Goal: Task Accomplishment & Management: Complete application form

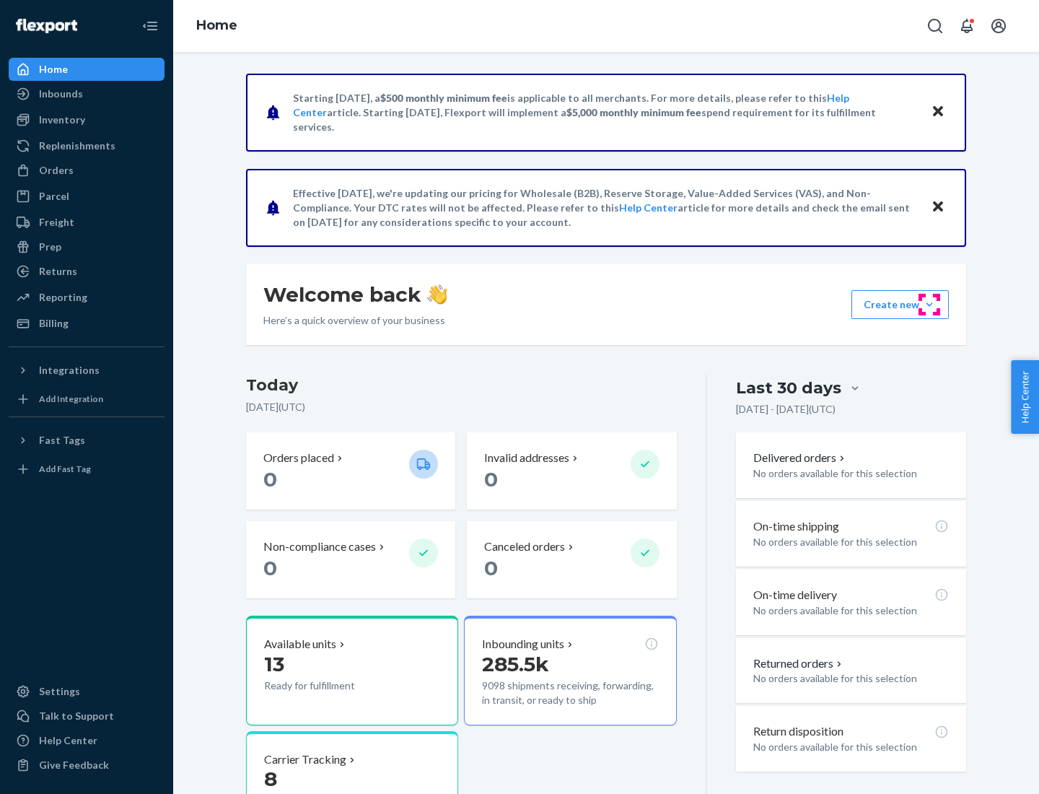
click at [930, 305] on button "Create new Create new inbound Create new order Create new product" at bounding box center [900, 304] width 97 height 29
click at [87, 94] on div "Inbounds" at bounding box center [86, 94] width 153 height 20
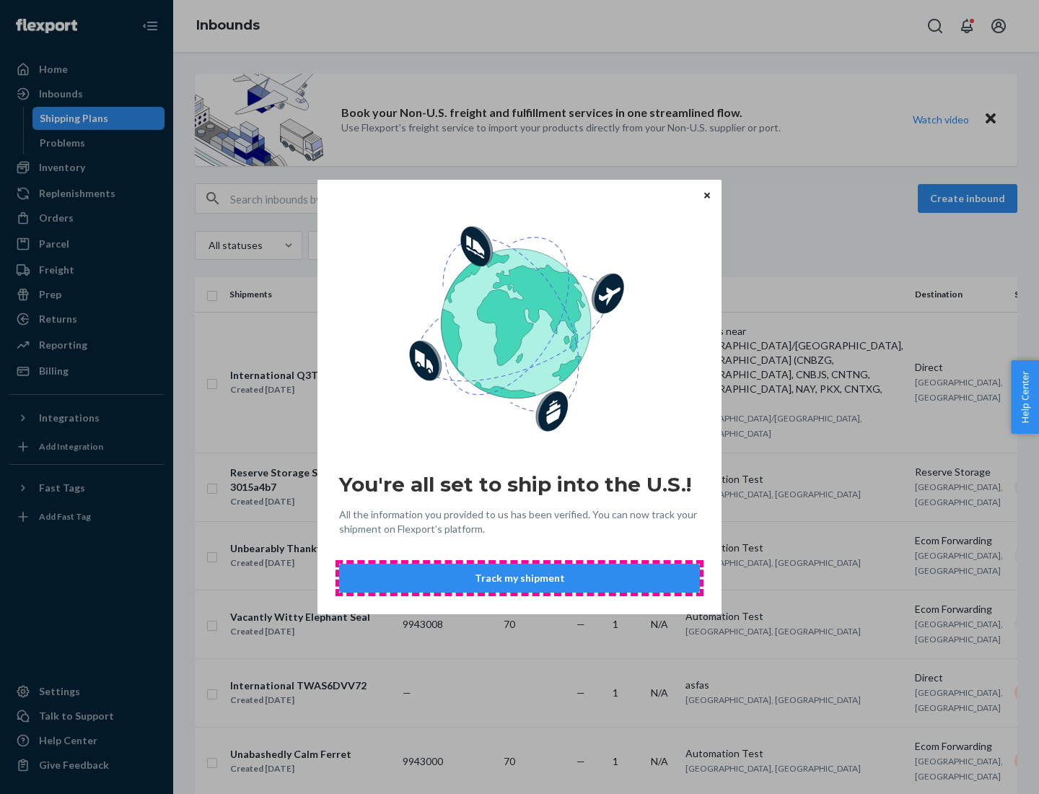
click at [520, 578] on button "Track my shipment" at bounding box center [519, 578] width 361 height 29
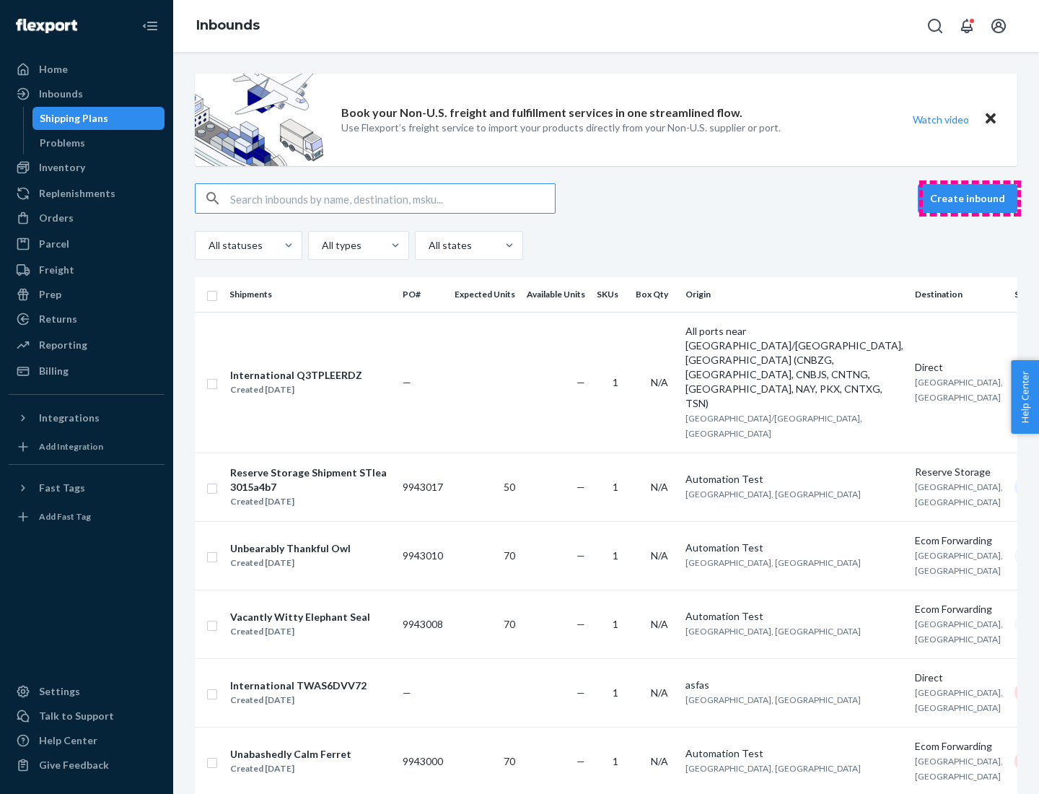
click at [970, 199] on button "Create inbound" at bounding box center [968, 198] width 100 height 29
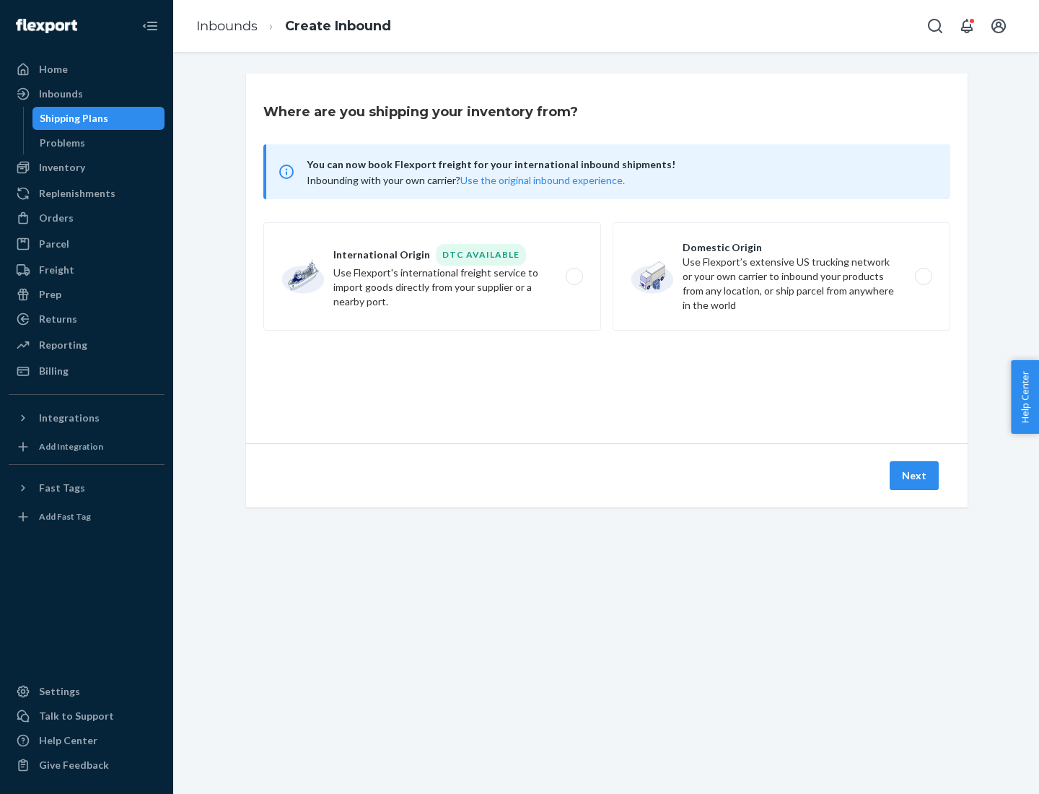
click at [432, 276] on label "International Origin DTC Available Use Flexport's international freight service…" at bounding box center [432, 276] width 338 height 108
click at [574, 276] on input "International Origin DTC Available Use Flexport's international freight service…" at bounding box center [578, 276] width 9 height 9
radio input "true"
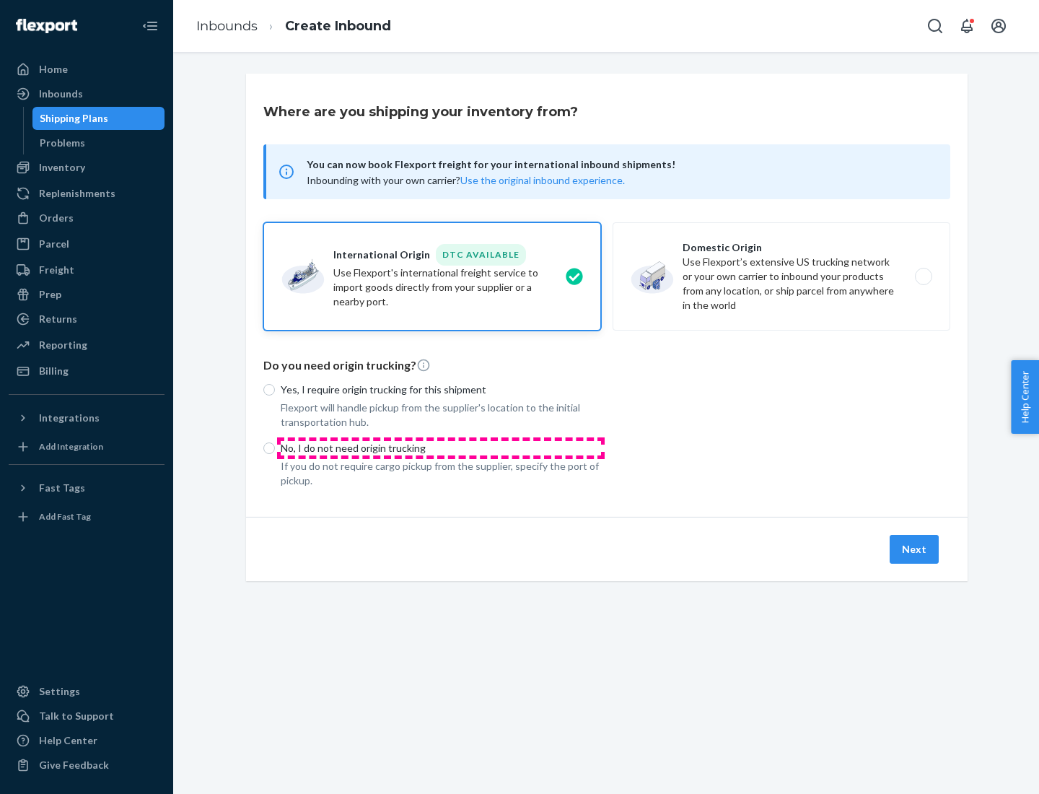
click at [441, 448] on p "No, I do not need origin trucking" at bounding box center [441, 448] width 321 height 14
click at [275, 448] on input "No, I do not need origin trucking" at bounding box center [269, 448] width 12 height 12
radio input "true"
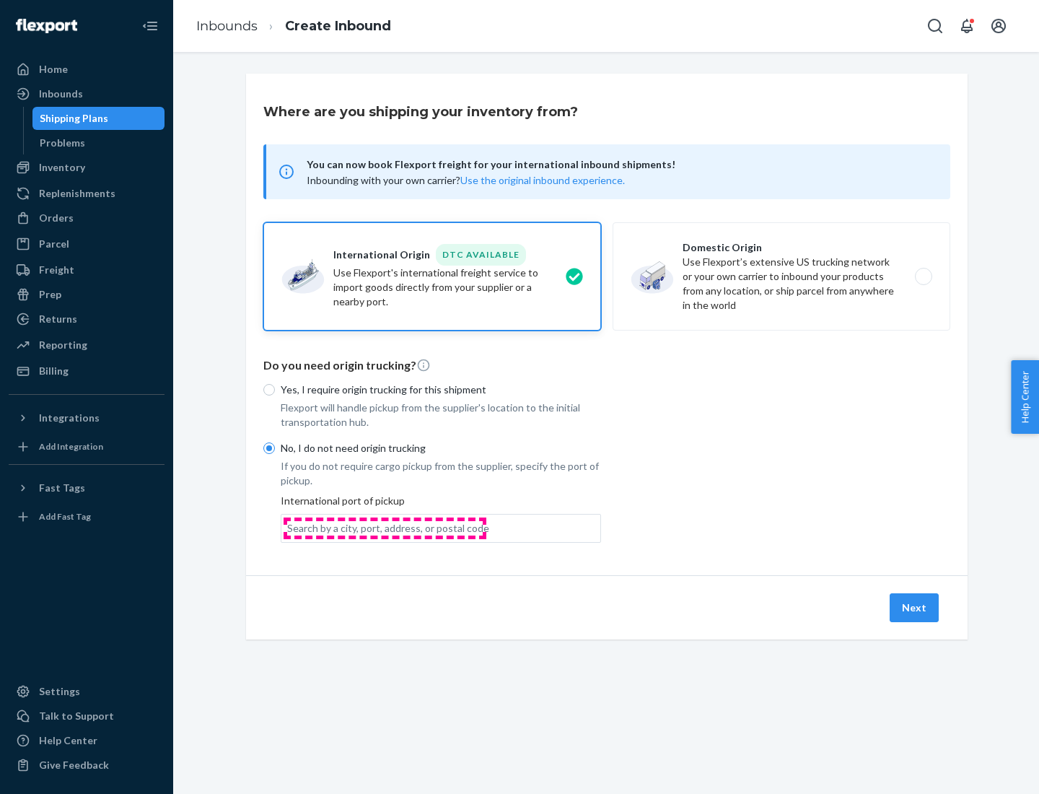
click at [385, 528] on div "Search by a city, port, address, or postal code" at bounding box center [388, 528] width 202 height 14
click at [289, 528] on input "Search by a city, port, address, or postal code" at bounding box center [287, 528] width 1 height 14
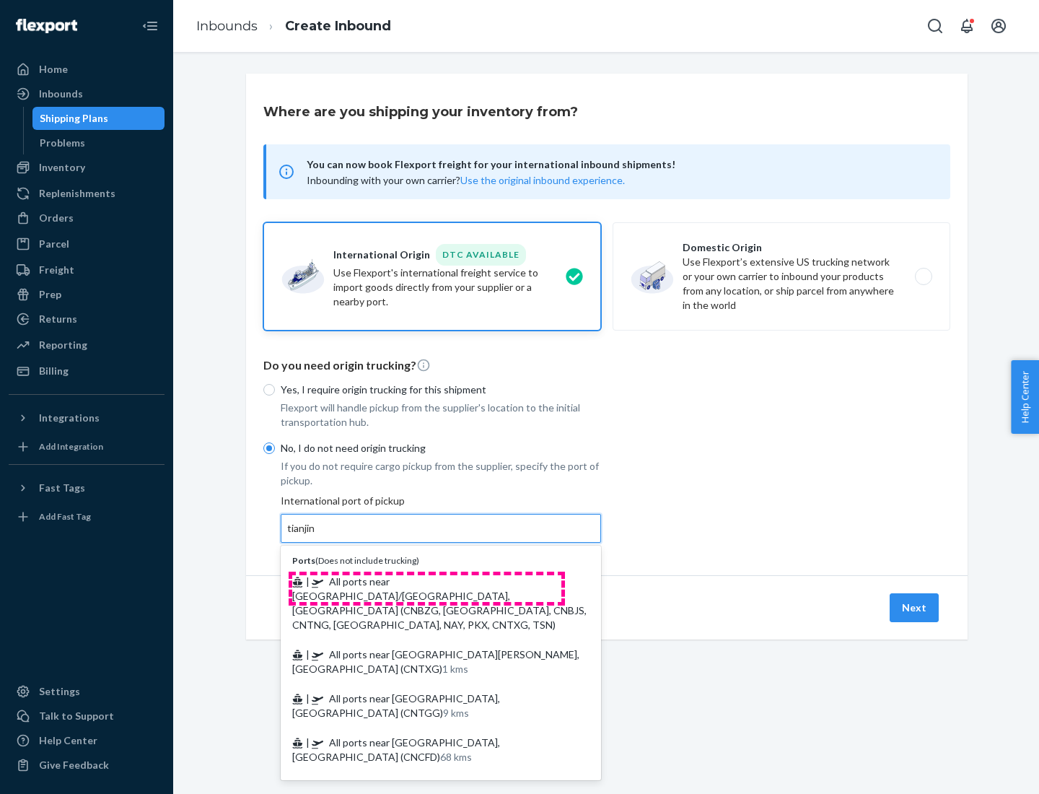
click at [427, 581] on span "| All ports near [GEOGRAPHIC_DATA]/[GEOGRAPHIC_DATA], [GEOGRAPHIC_DATA] (CNBZG,…" at bounding box center [439, 603] width 295 height 56
click at [317, 536] on input "tianjin" at bounding box center [302, 528] width 30 height 14
type input "All ports near [GEOGRAPHIC_DATA]/[GEOGRAPHIC_DATA], [GEOGRAPHIC_DATA] (CNBZG, […"
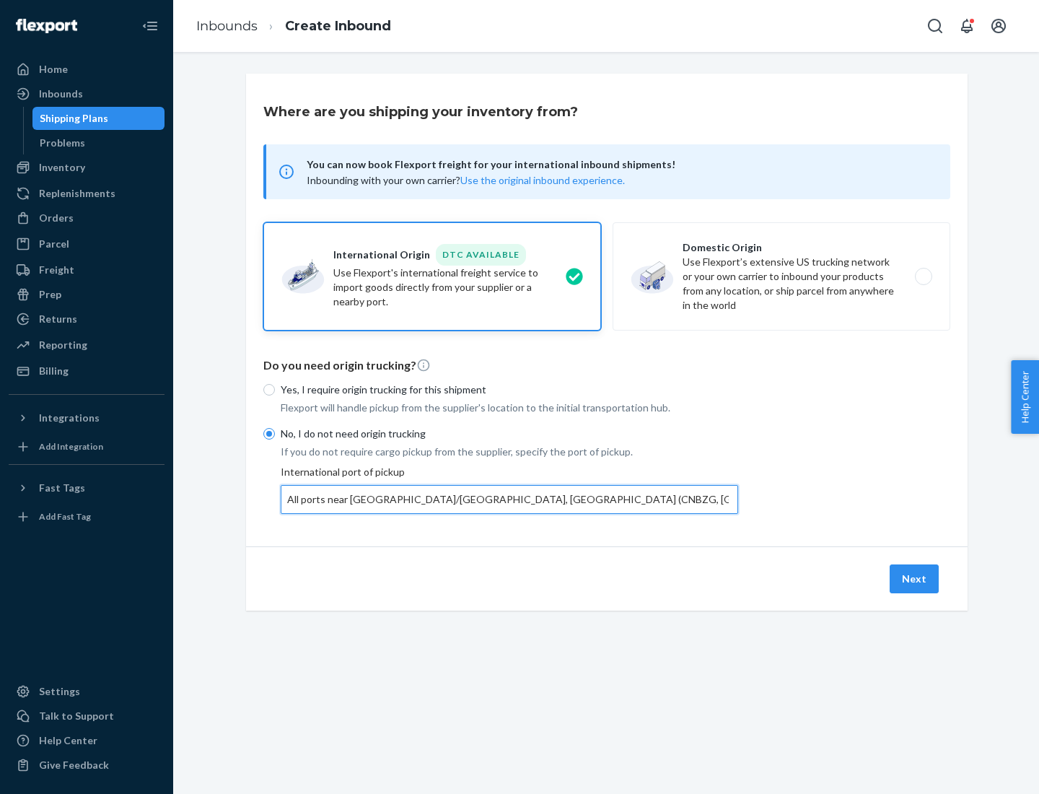
click at [915, 578] on button "Next" at bounding box center [914, 578] width 49 height 29
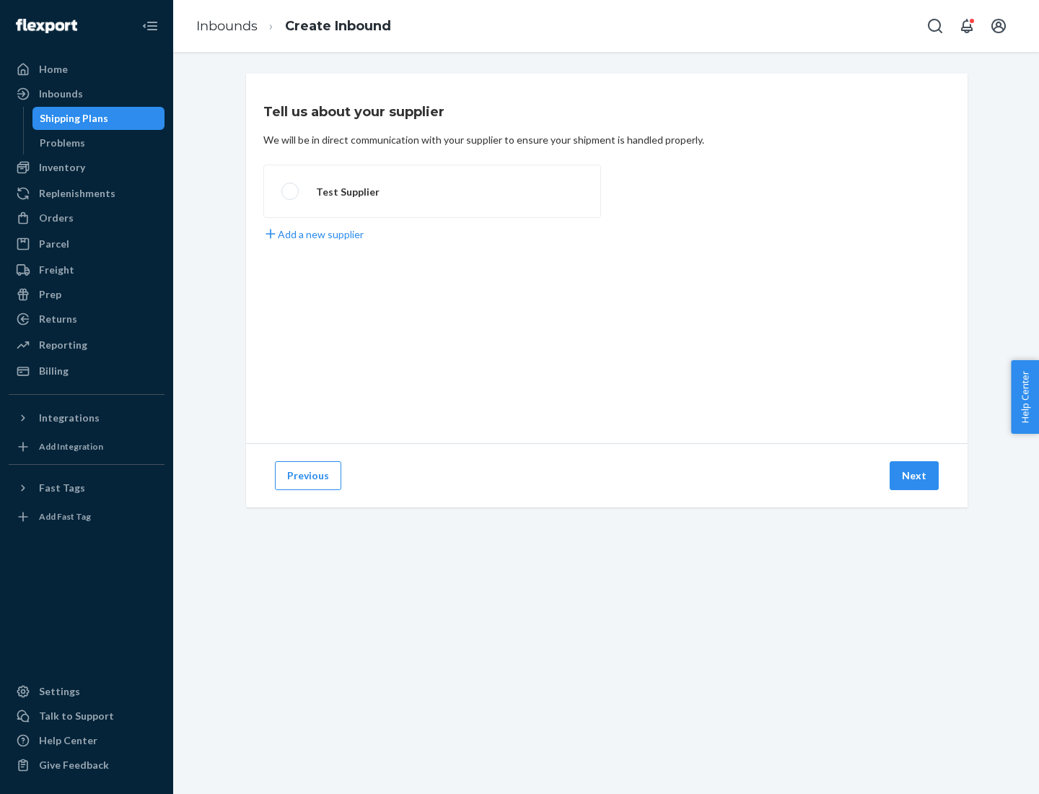
click at [432, 191] on label "Test Supplier" at bounding box center [432, 191] width 338 height 53
click at [291, 191] on input "Test Supplier" at bounding box center [286, 191] width 9 height 9
radio input "true"
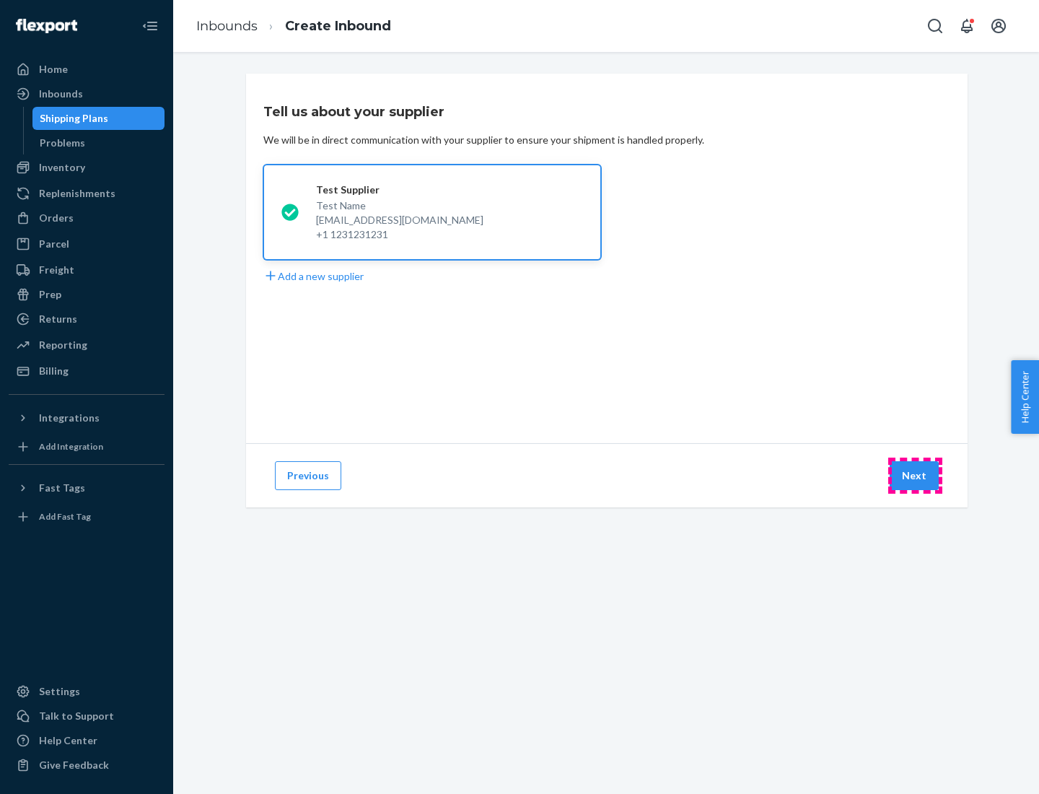
click at [915, 476] on button "Next" at bounding box center [914, 475] width 49 height 29
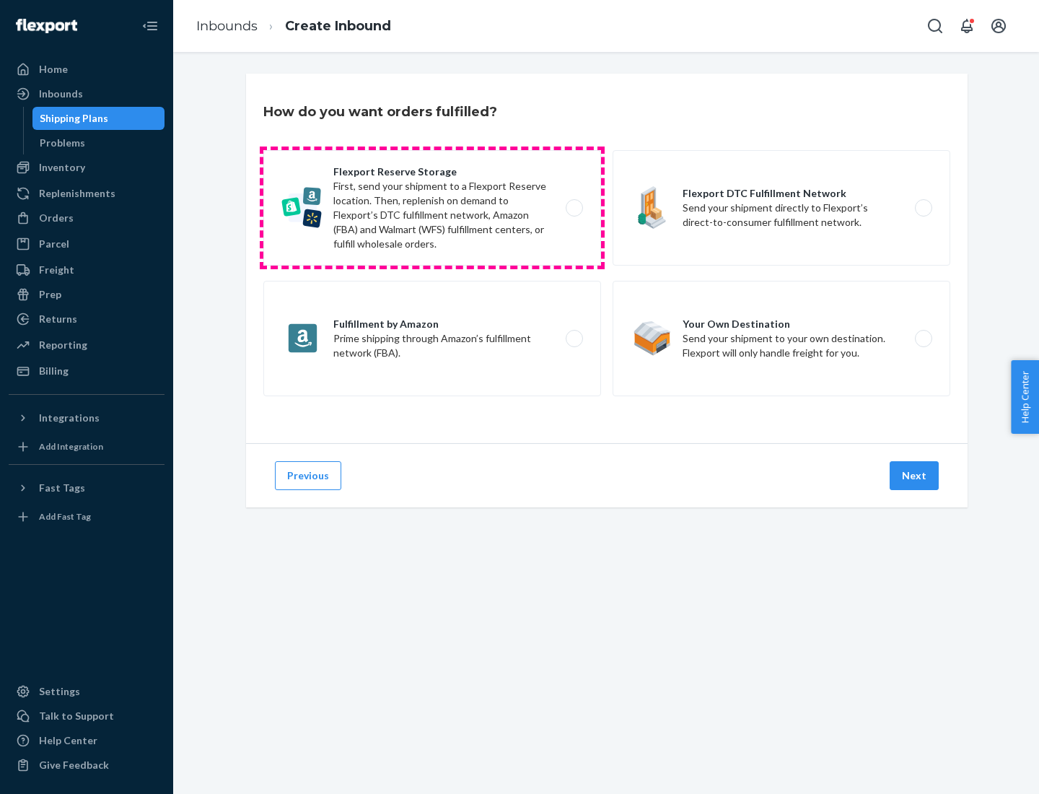
click at [432, 208] on label "Flexport Reserve Storage First, send your shipment to a Flexport Reserve locati…" at bounding box center [432, 207] width 338 height 115
click at [574, 208] on input "Flexport Reserve Storage First, send your shipment to a Flexport Reserve locati…" at bounding box center [578, 208] width 9 height 9
radio input "true"
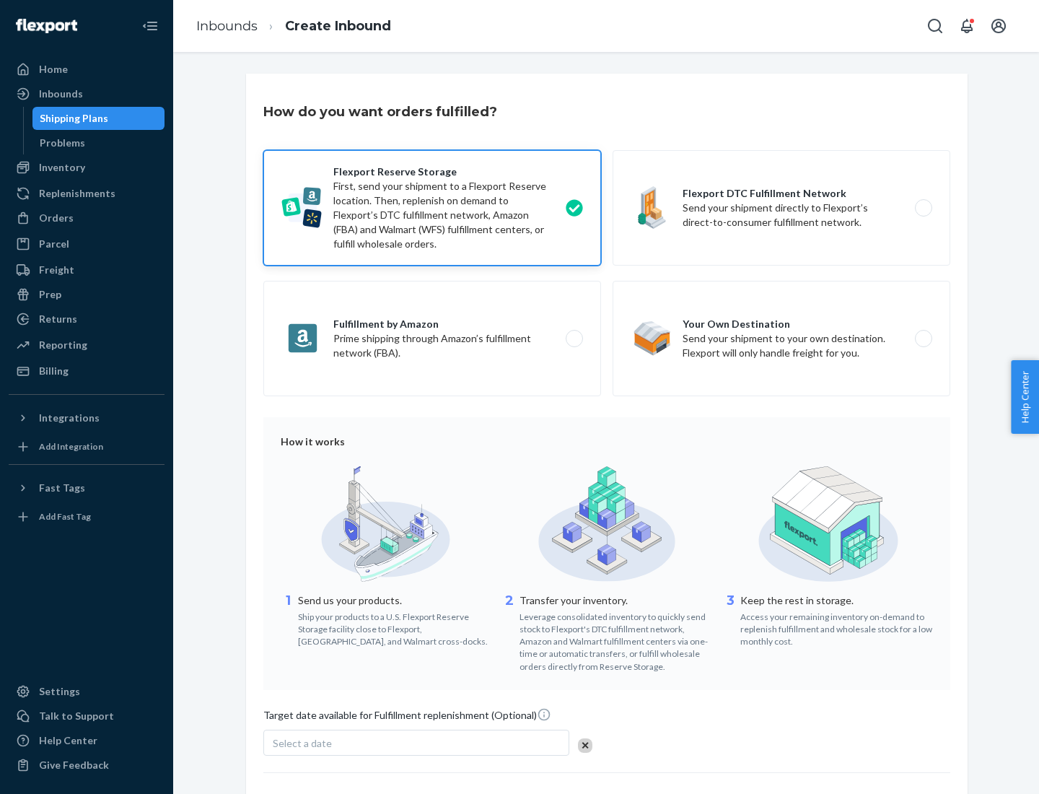
scroll to position [118, 0]
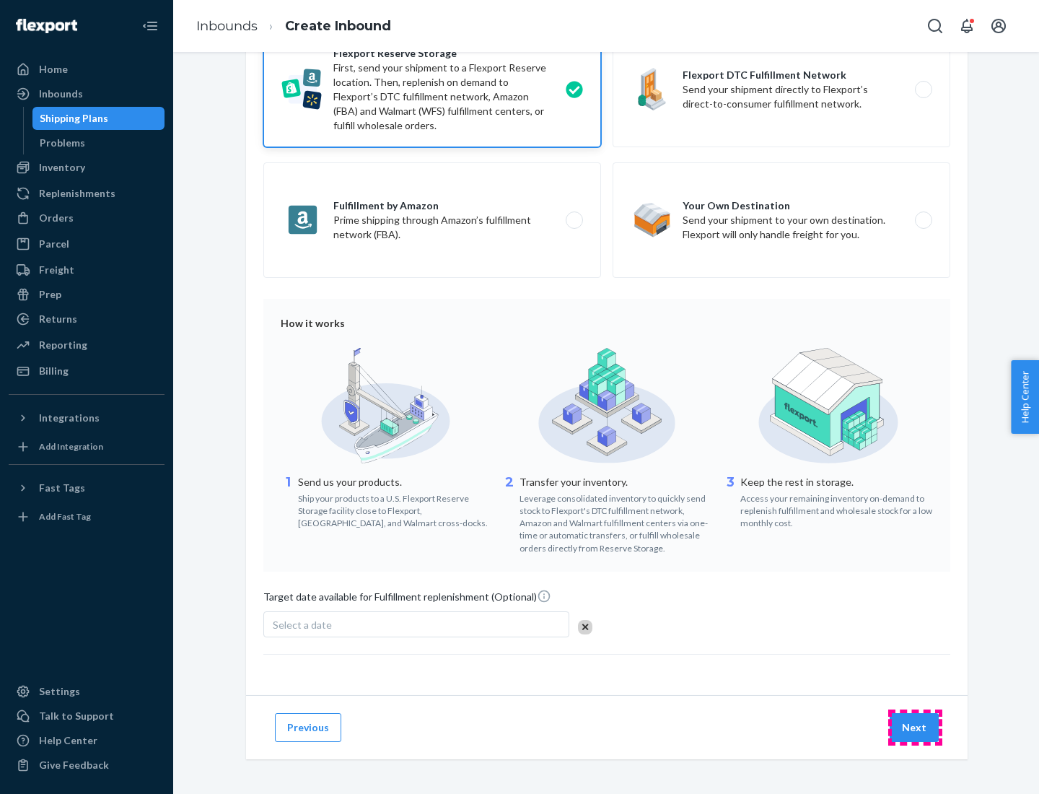
click at [915, 727] on button "Next" at bounding box center [914, 727] width 49 height 29
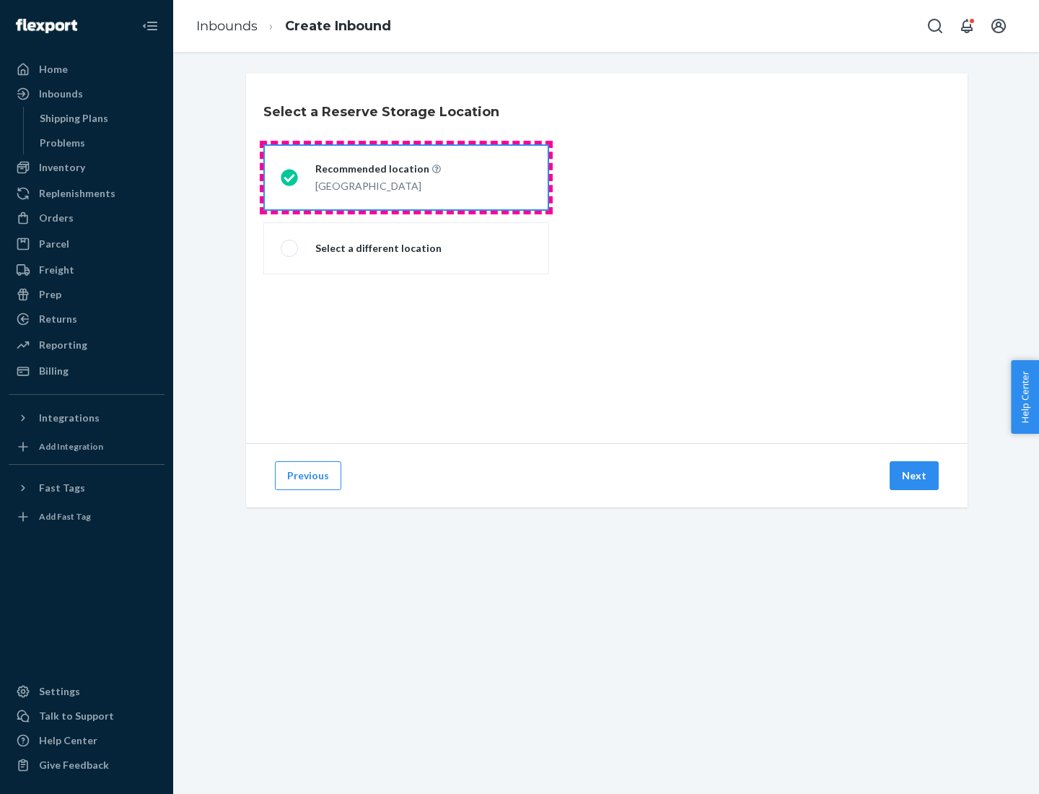
click at [406, 178] on div "[GEOGRAPHIC_DATA]" at bounding box center [378, 184] width 126 height 17
click at [290, 178] on input "Recommended location [GEOGRAPHIC_DATA]" at bounding box center [285, 177] width 9 height 9
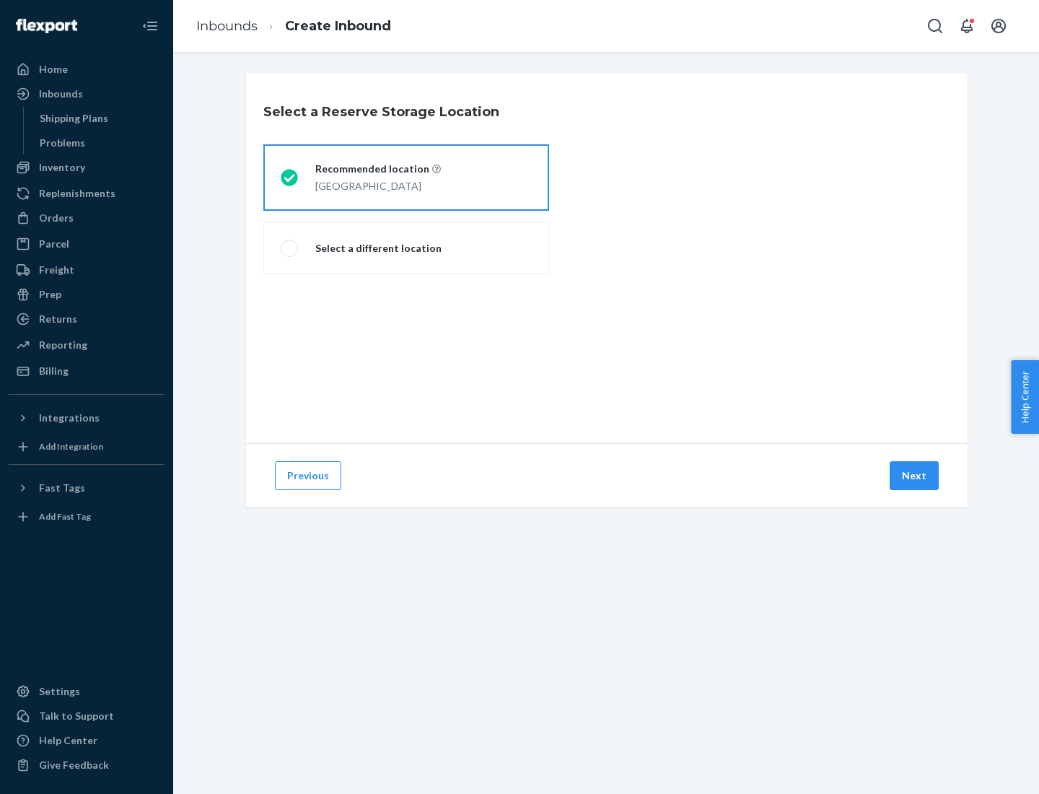
click at [915, 476] on button "Next" at bounding box center [914, 475] width 49 height 29
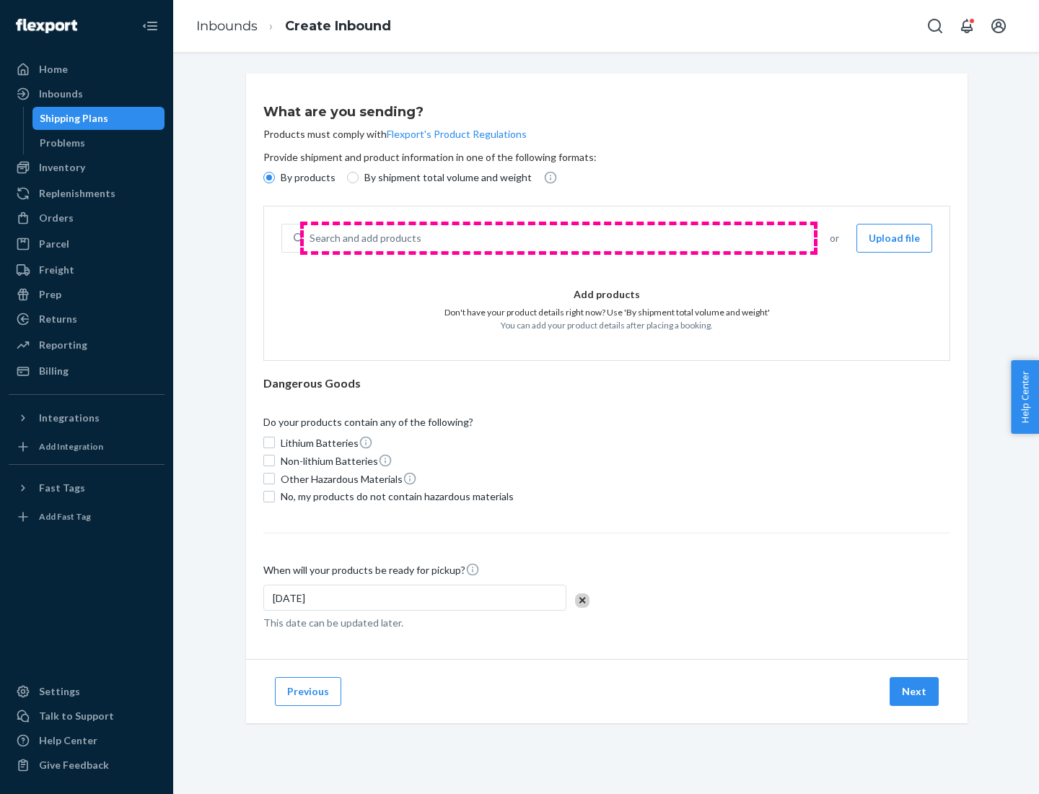
click at [559, 238] on div "Search and add products" at bounding box center [558, 238] width 508 height 26
click at [311, 238] on input "Search and add products" at bounding box center [310, 238] width 1 height 14
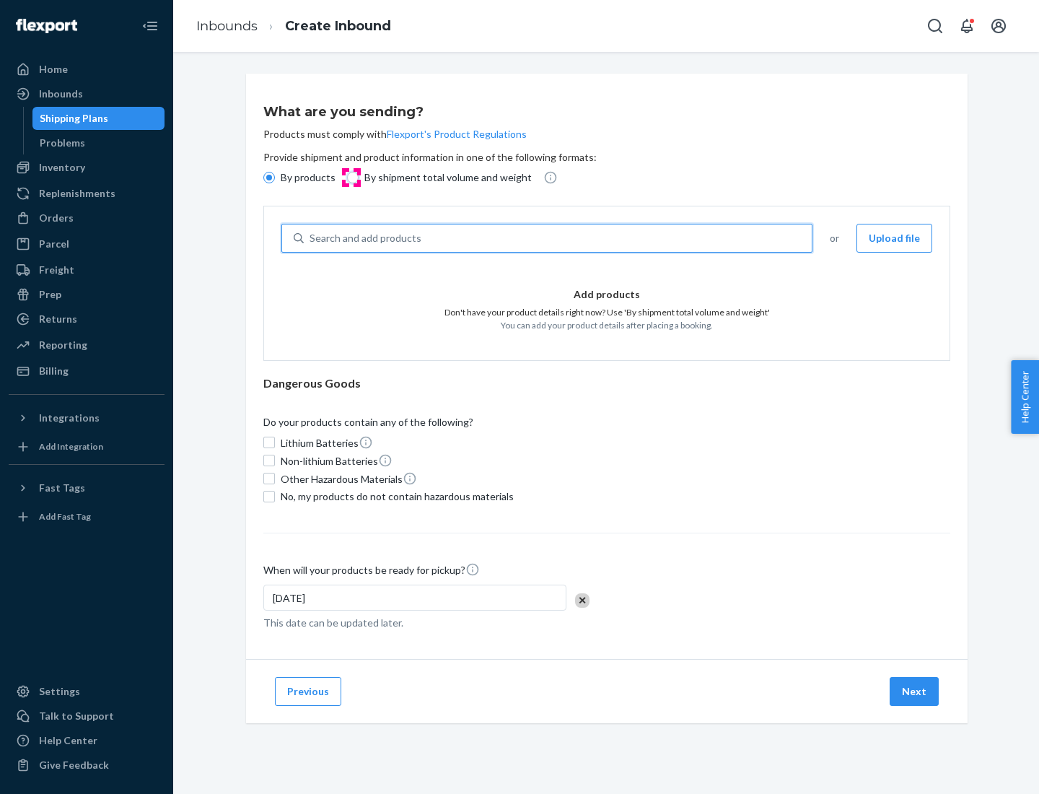
click at [351, 178] on input "By shipment total volume and weight" at bounding box center [353, 178] width 12 height 12
radio input "true"
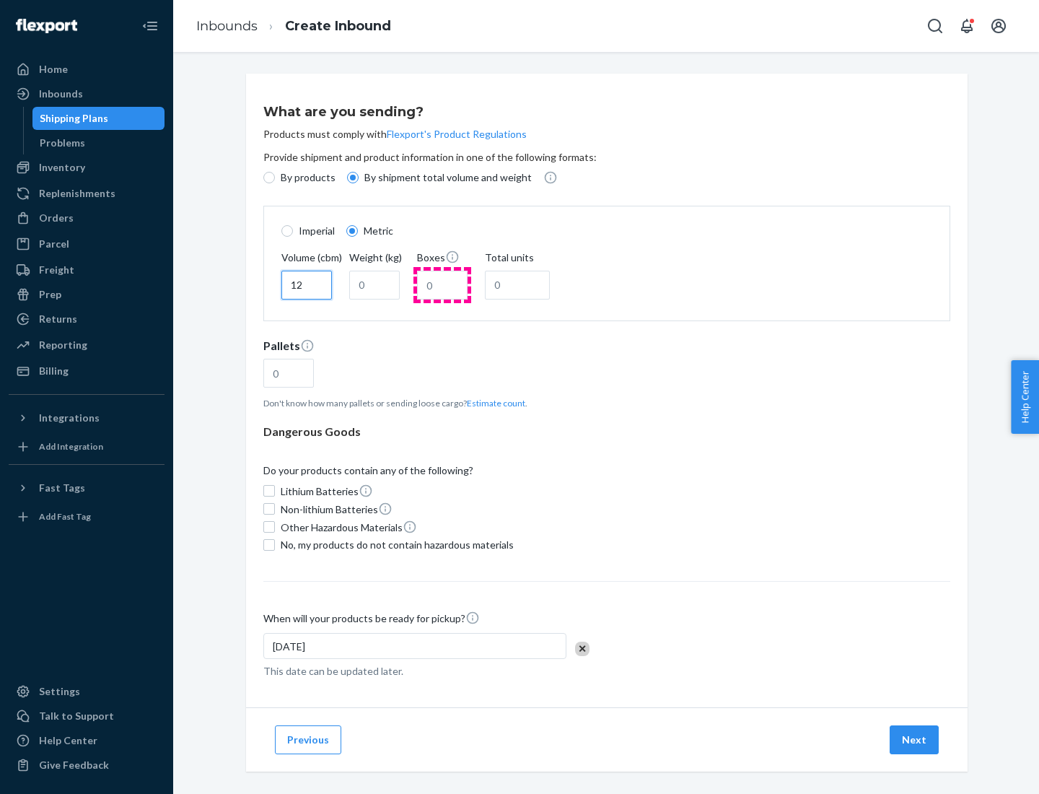
type input "12"
type input "22"
type input "222"
type input "121"
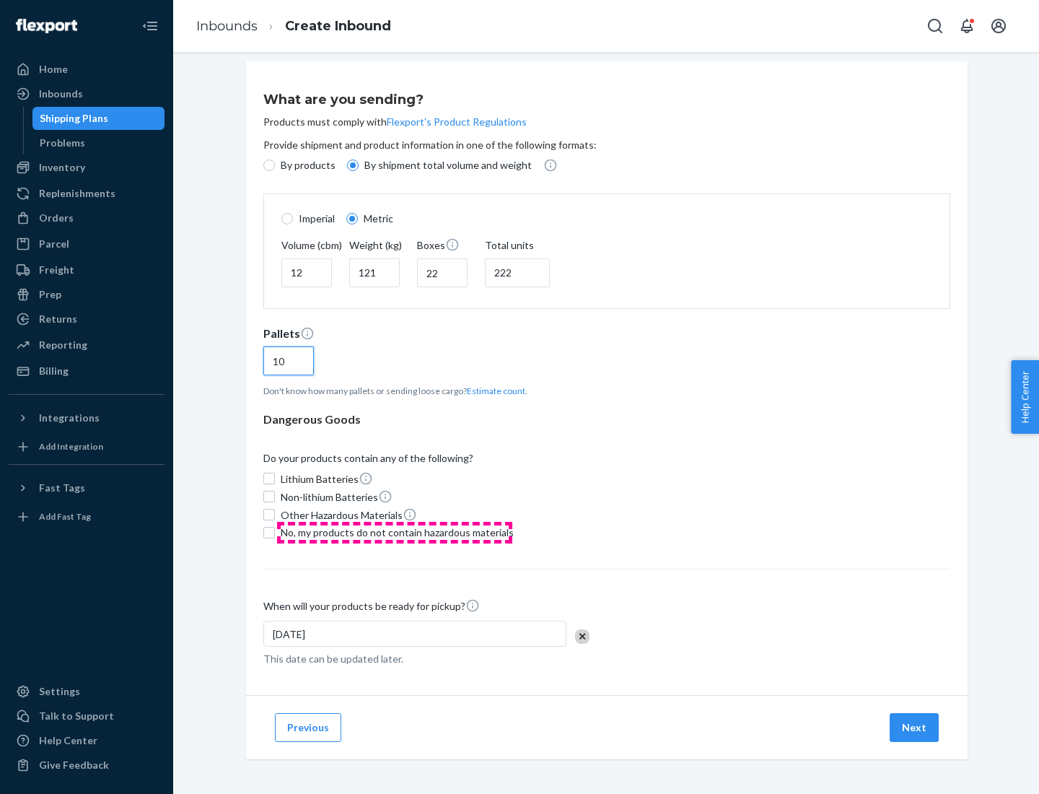
type input "10"
click at [395, 532] on span "No, my products do not contain hazardous materials" at bounding box center [397, 533] width 233 height 14
click at [275, 532] on input "No, my products do not contain hazardous materials" at bounding box center [269, 533] width 12 height 12
checkbox input "true"
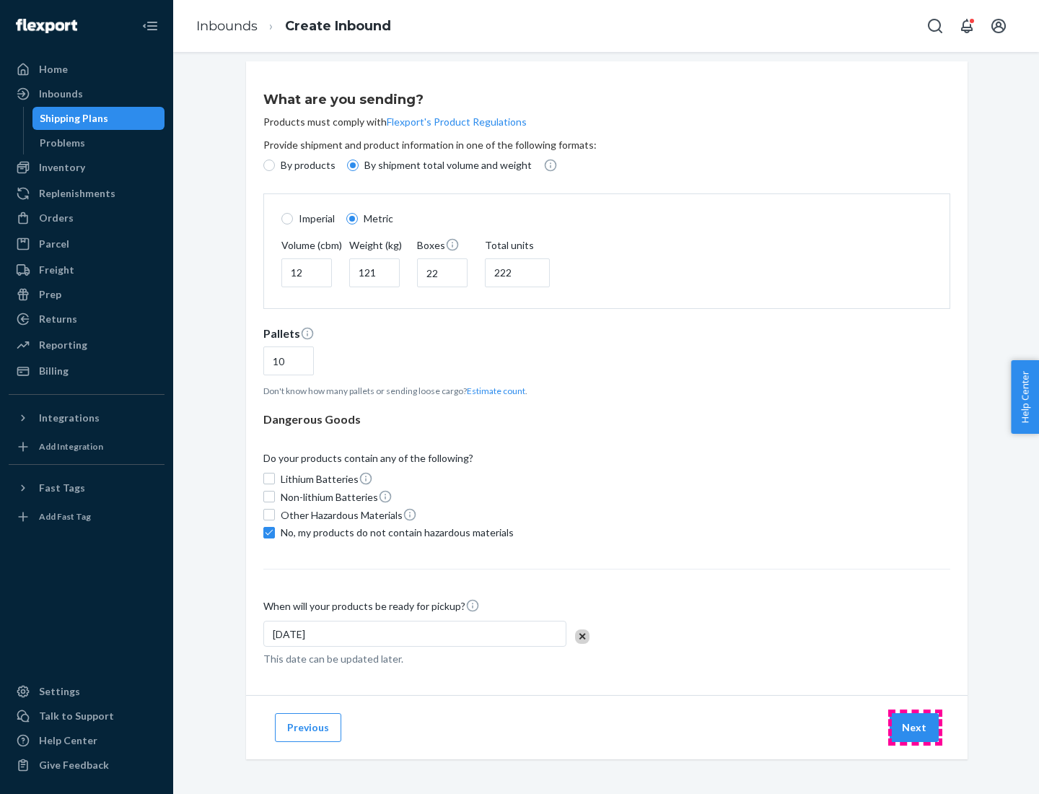
click at [915, 727] on button "Next" at bounding box center [914, 727] width 49 height 29
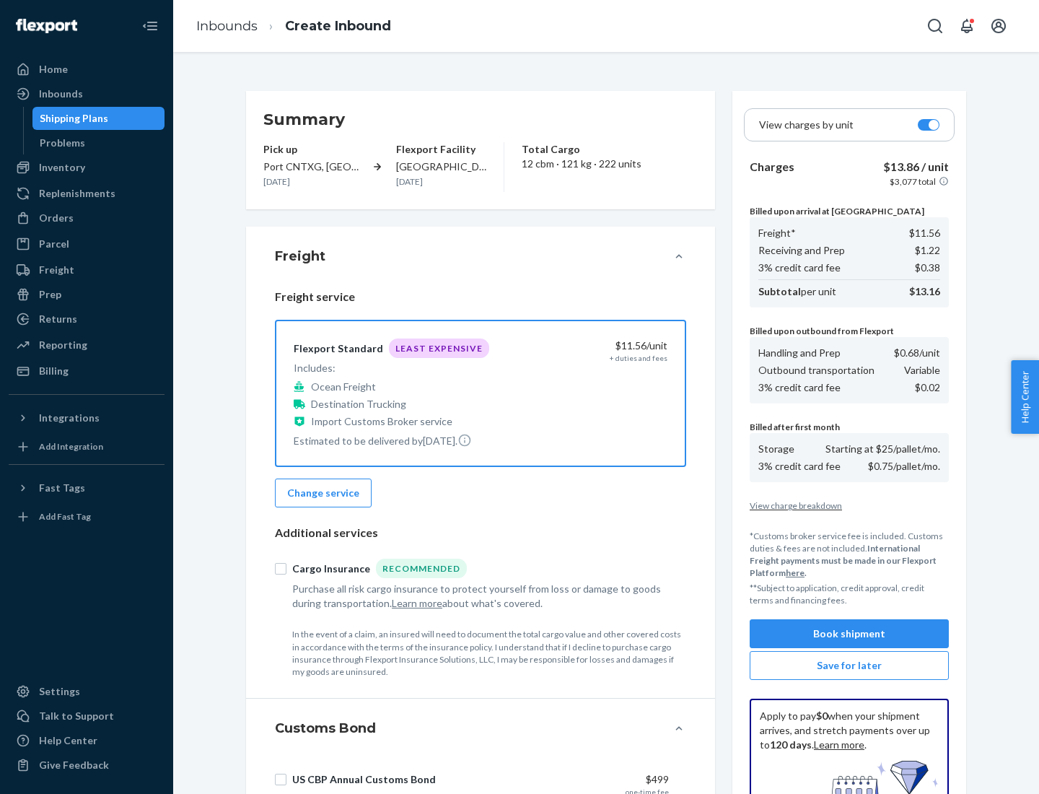
scroll to position [211, 0]
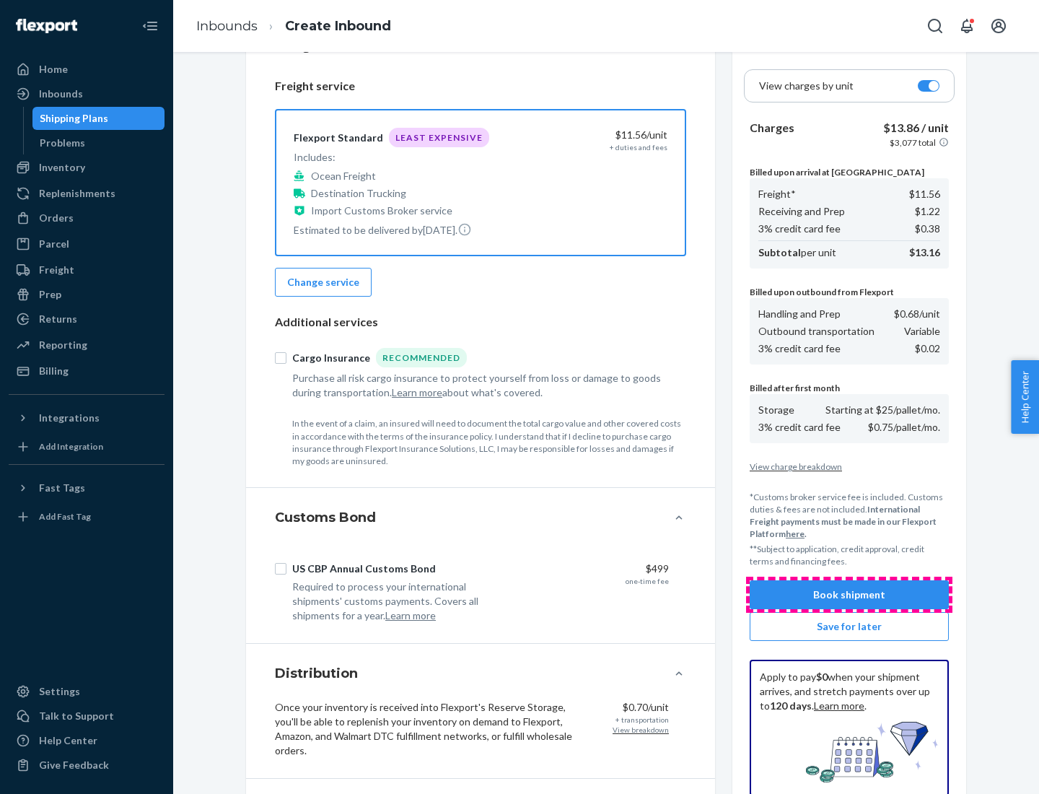
click at [850, 595] on button "Book shipment" at bounding box center [849, 594] width 199 height 29
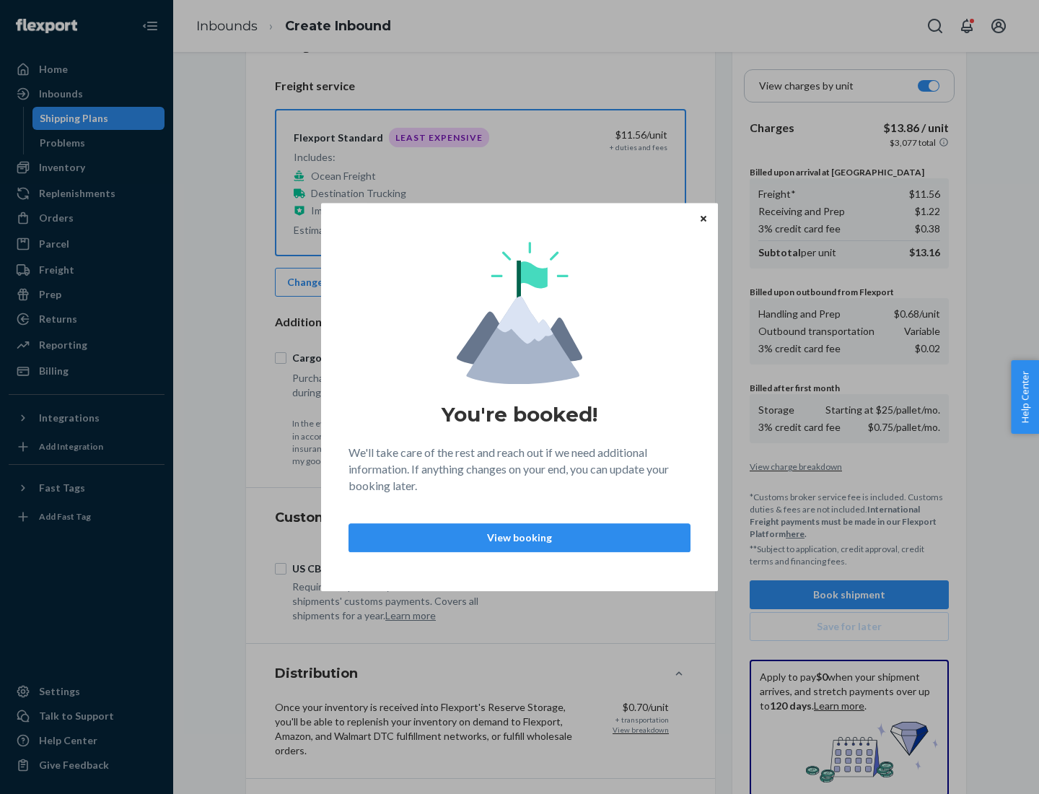
click at [520, 537] on p "View booking" at bounding box center [520, 538] width 318 height 14
